Goal: Complete application form

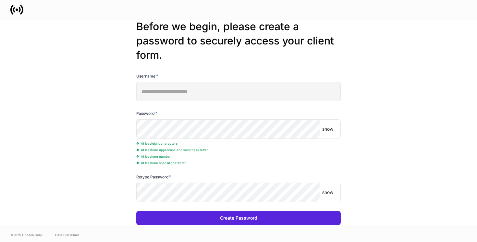
click at [333, 129] on p "show" at bounding box center [327, 129] width 11 height 6
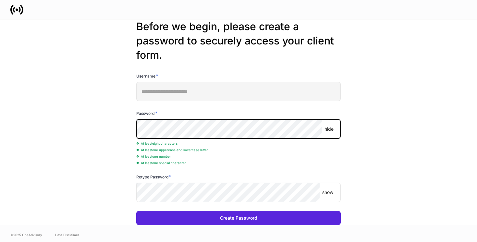
click at [130, 130] on div "**********" at bounding box center [238, 122] width 347 height 206
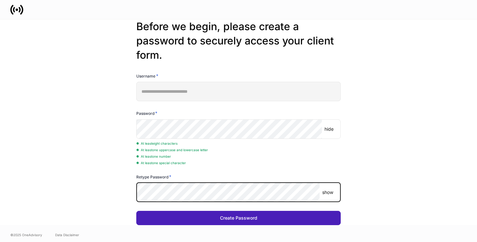
click at [154, 215] on button "Create Password" at bounding box center [238, 218] width 204 height 14
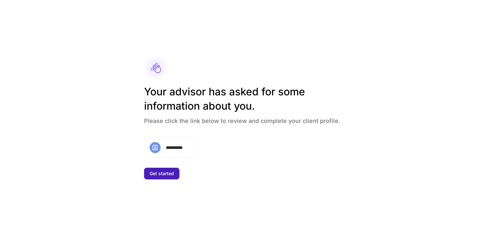
click at [172, 176] on button "Get started" at bounding box center [161, 174] width 35 height 12
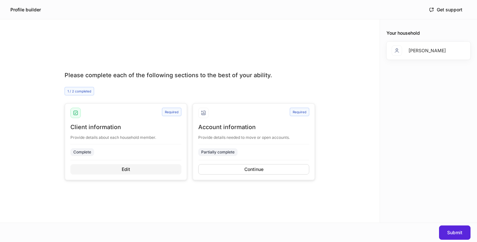
click at [137, 168] on button "Edit" at bounding box center [125, 169] width 111 height 10
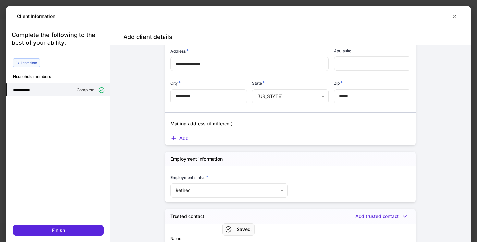
scroll to position [395, 0]
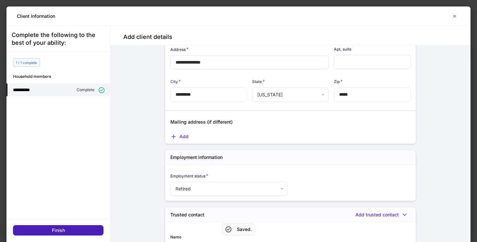
click at [77, 230] on button "Finish" at bounding box center [58, 230] width 90 height 10
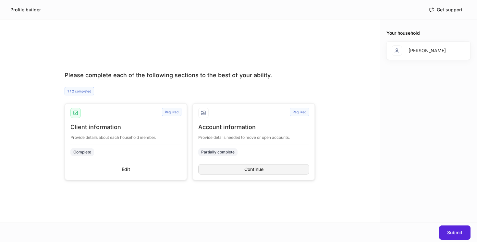
click at [223, 167] on button "Continue" at bounding box center [253, 169] width 111 height 10
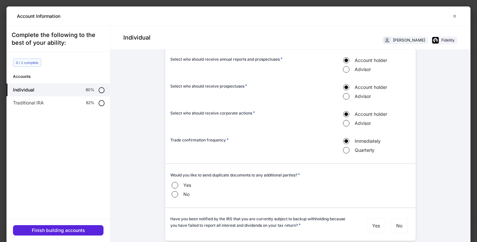
scroll to position [19, 0]
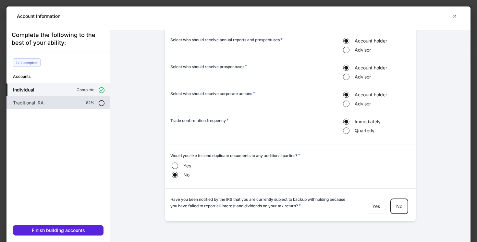
click at [86, 100] on div "Traditional IRA 82%" at bounding box center [57, 102] width 103 height 13
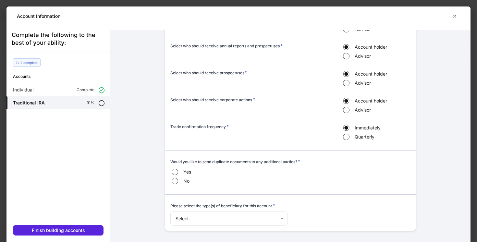
scroll to position [324, 0]
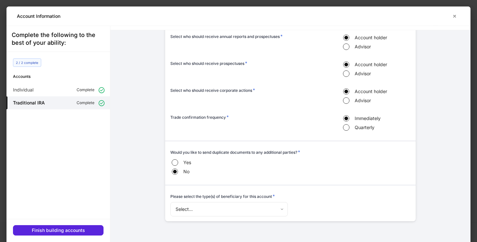
click at [192, 206] on body "Profile builder Get support Please complete each of the following sections to t…" at bounding box center [238, 121] width 477 height 242
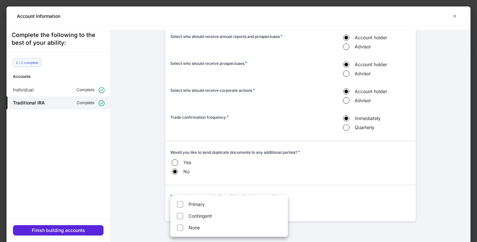
click at [192, 224] on li "None" at bounding box center [228, 227] width 115 height 10
type input "****"
click at [123, 215] on div at bounding box center [238, 121] width 477 height 242
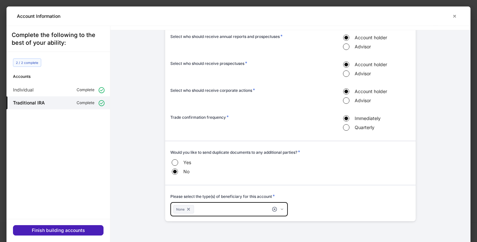
click at [56, 230] on div "Finish building accounts" at bounding box center [58, 230] width 53 height 5
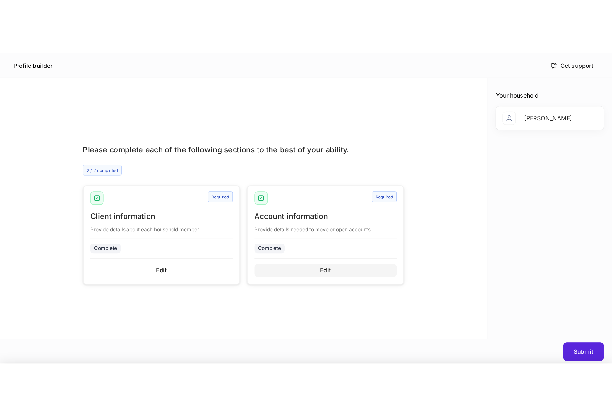
scroll to position [317, 0]
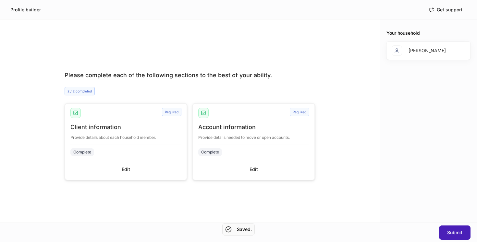
click at [453, 232] on div "Submit" at bounding box center [454, 232] width 15 height 5
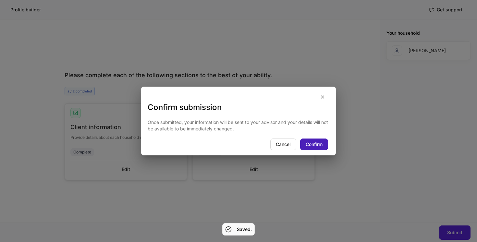
click at [322, 143] on button "Confirm" at bounding box center [314, 144] width 28 height 12
